Goal: Transaction & Acquisition: Purchase product/service

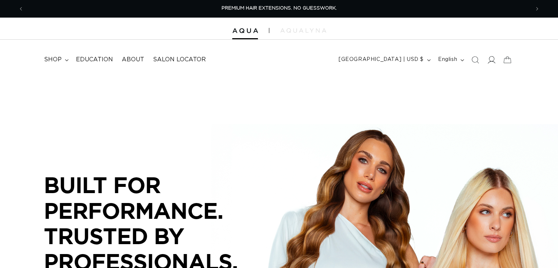
click at [491, 59] on icon at bounding box center [492, 60] width 8 height 8
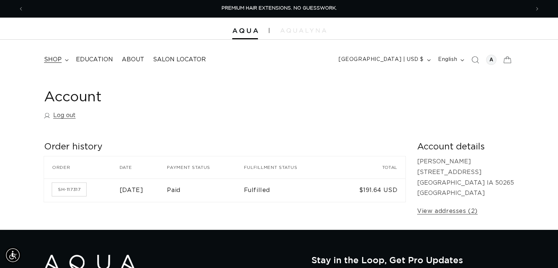
click at [54, 62] on span "shop" at bounding box center [53, 60] width 18 height 8
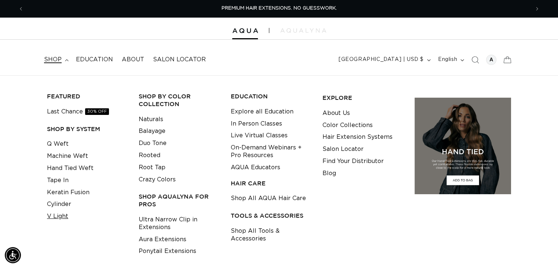
click at [55, 218] on link "V Light" at bounding box center [57, 216] width 21 height 12
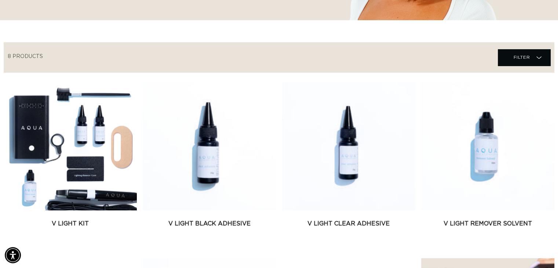
scroll to position [0, 506]
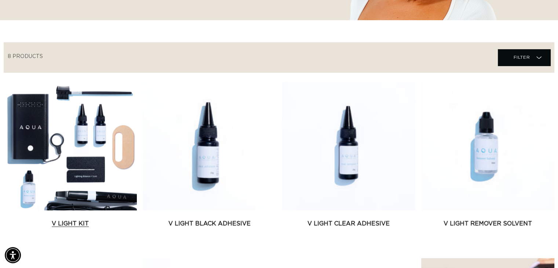
click at [72, 219] on link "V Light Kit" at bounding box center [70, 223] width 133 height 9
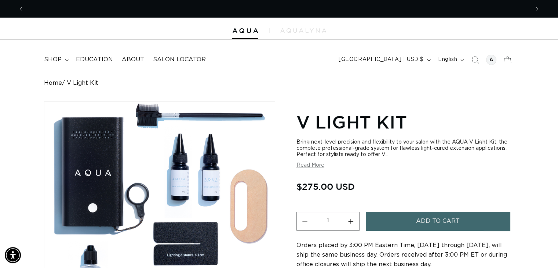
scroll to position [0, 1012]
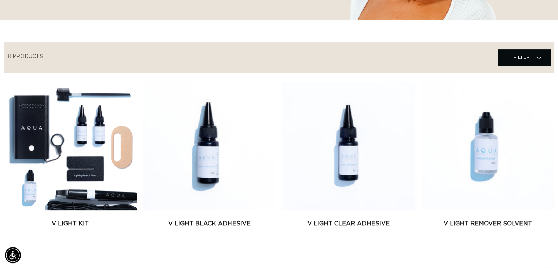
click at [309, 219] on link "V Light Clear Adhesive" at bounding box center [348, 223] width 133 height 9
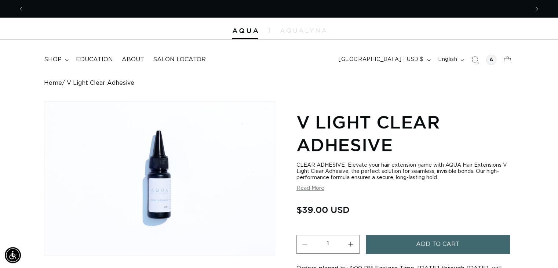
scroll to position [0, 506]
